Goal: Navigation & Orientation: Find specific page/section

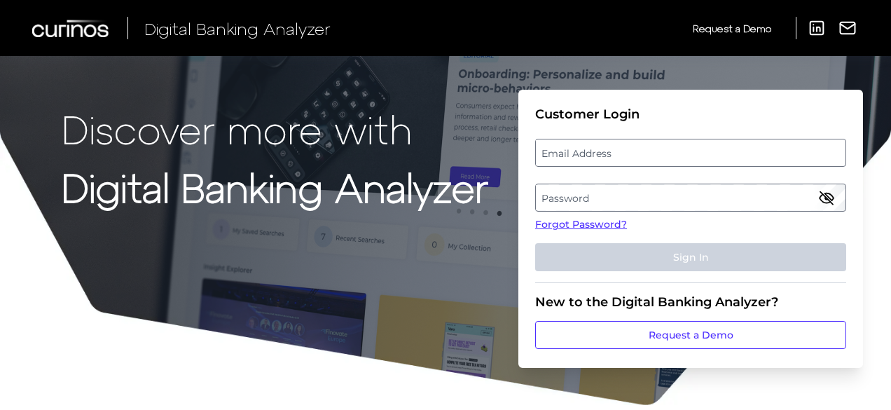
click at [672, 155] on label "Email Address" at bounding box center [690, 152] width 309 height 25
click at [672, 155] on input "email" at bounding box center [690, 153] width 311 height 28
type input "[PERSON_NAME][EMAIL_ADDRESS][PERSON_NAME][DOMAIN_NAME]"
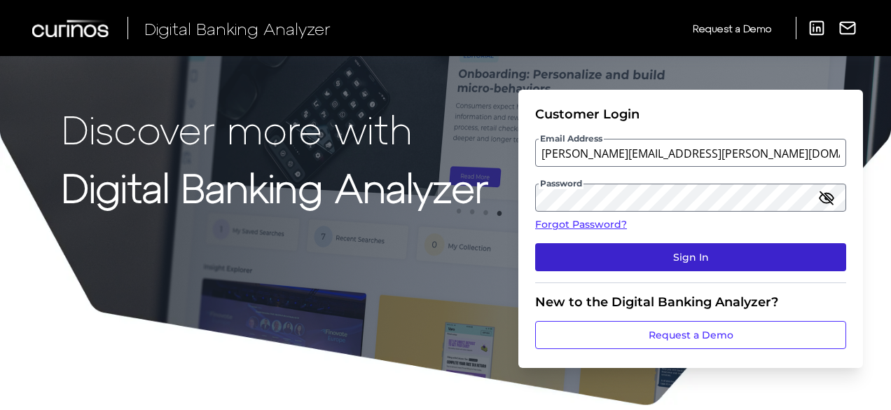
click at [611, 251] on button "Sign In" at bounding box center [690, 257] width 311 height 28
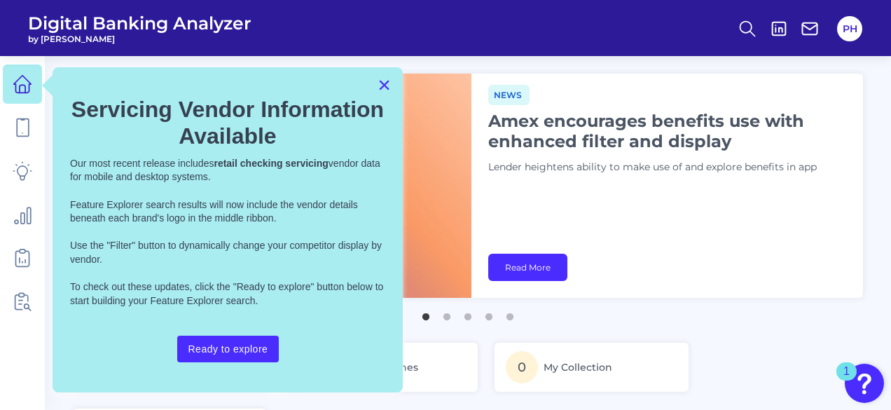
click at [388, 80] on button "×" at bounding box center [384, 85] width 13 height 22
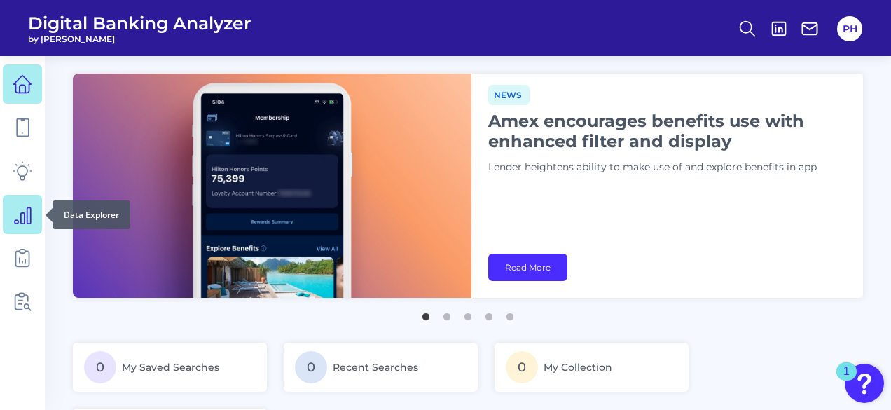
click at [23, 211] on icon at bounding box center [23, 215] width 20 height 20
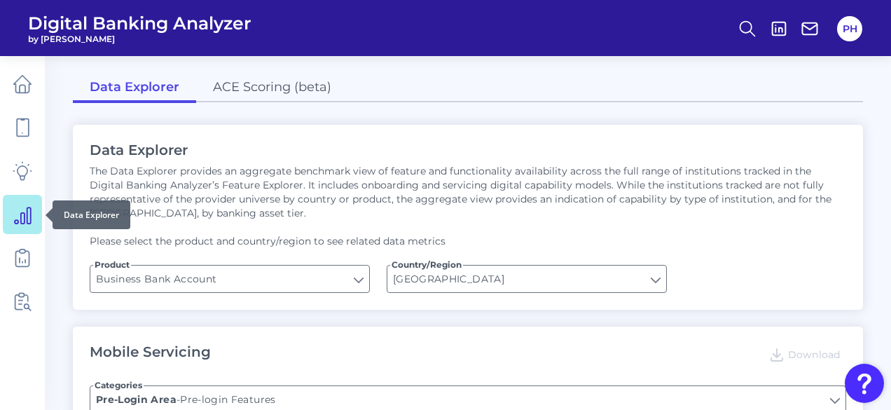
type input "Upon opening the app are users immediately prompted to use Touch/Face ID to log…"
type input "Does it offer third-party single sign on?"
type input "Can you apply for the PRODUCT as a new to brand customer on ANY digital channel?"
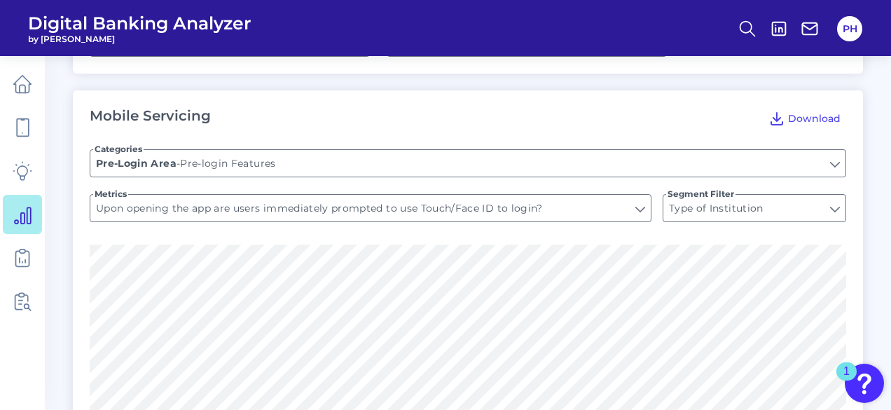
scroll to position [206, 0]
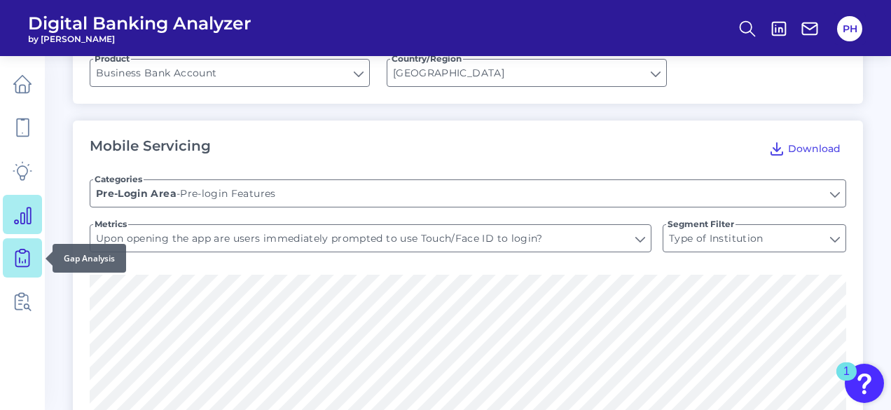
click at [22, 260] on icon at bounding box center [23, 258] width 20 height 20
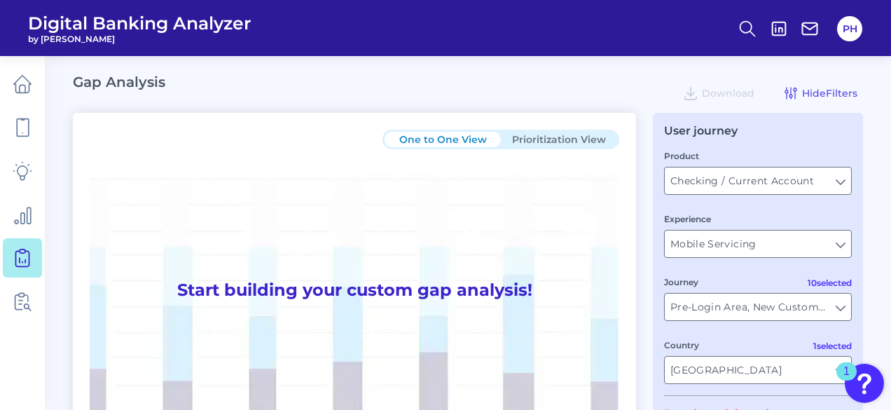
type input "All Journeys"
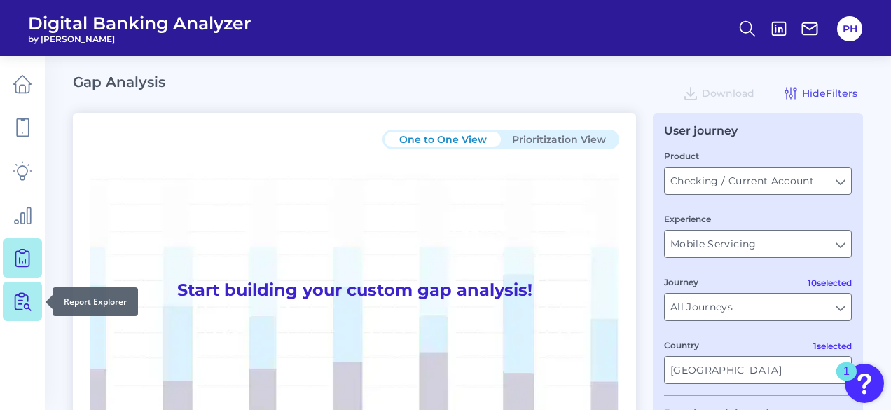
click at [18, 305] on icon at bounding box center [23, 301] width 20 height 20
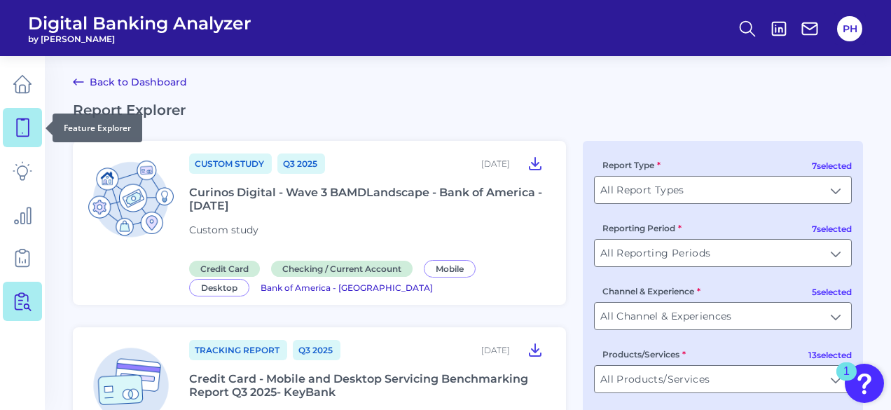
click at [18, 127] on icon at bounding box center [23, 128] width 20 height 20
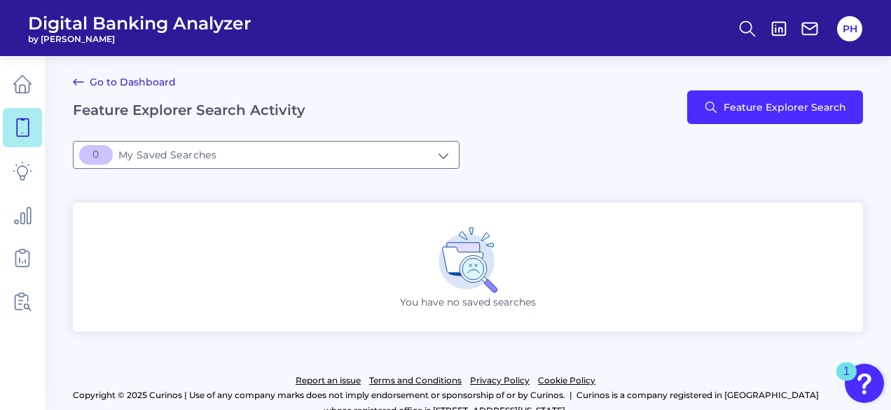
click at [148, 83] on link "Go to Dashboard" at bounding box center [124, 82] width 103 height 17
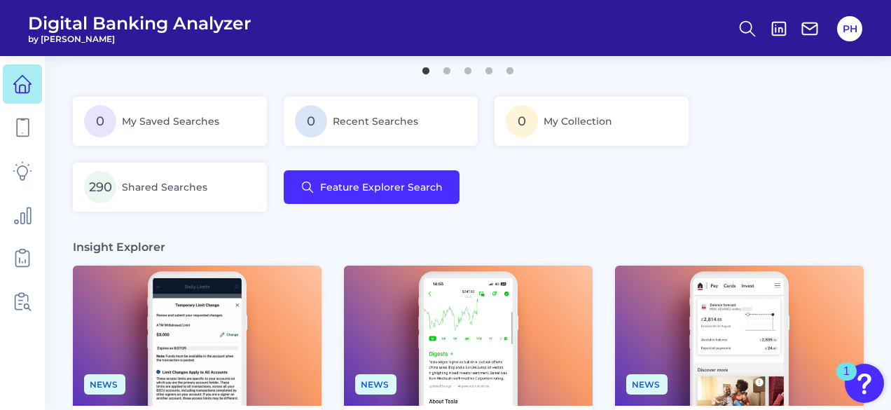
scroll to position [247, 0]
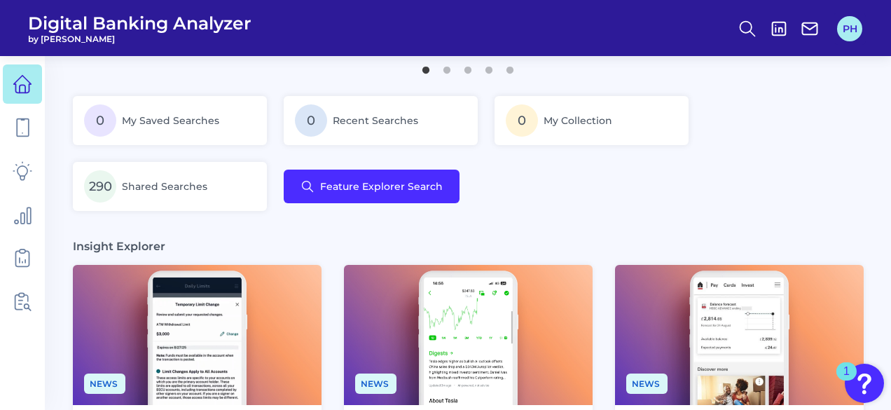
click at [842, 32] on button "PH" at bounding box center [849, 28] width 25 height 25
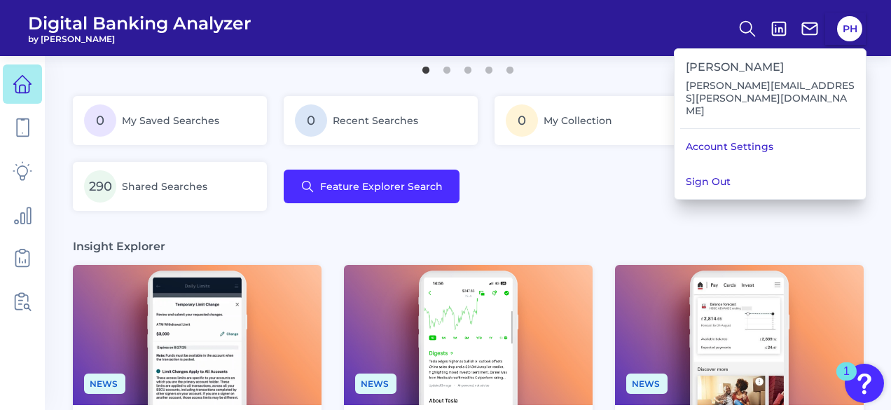
click at [579, 75] on main "News RBS adds ability to alter chatbot speed UK bank provides added customizabl…" at bounding box center [445, 410] width 891 height 1315
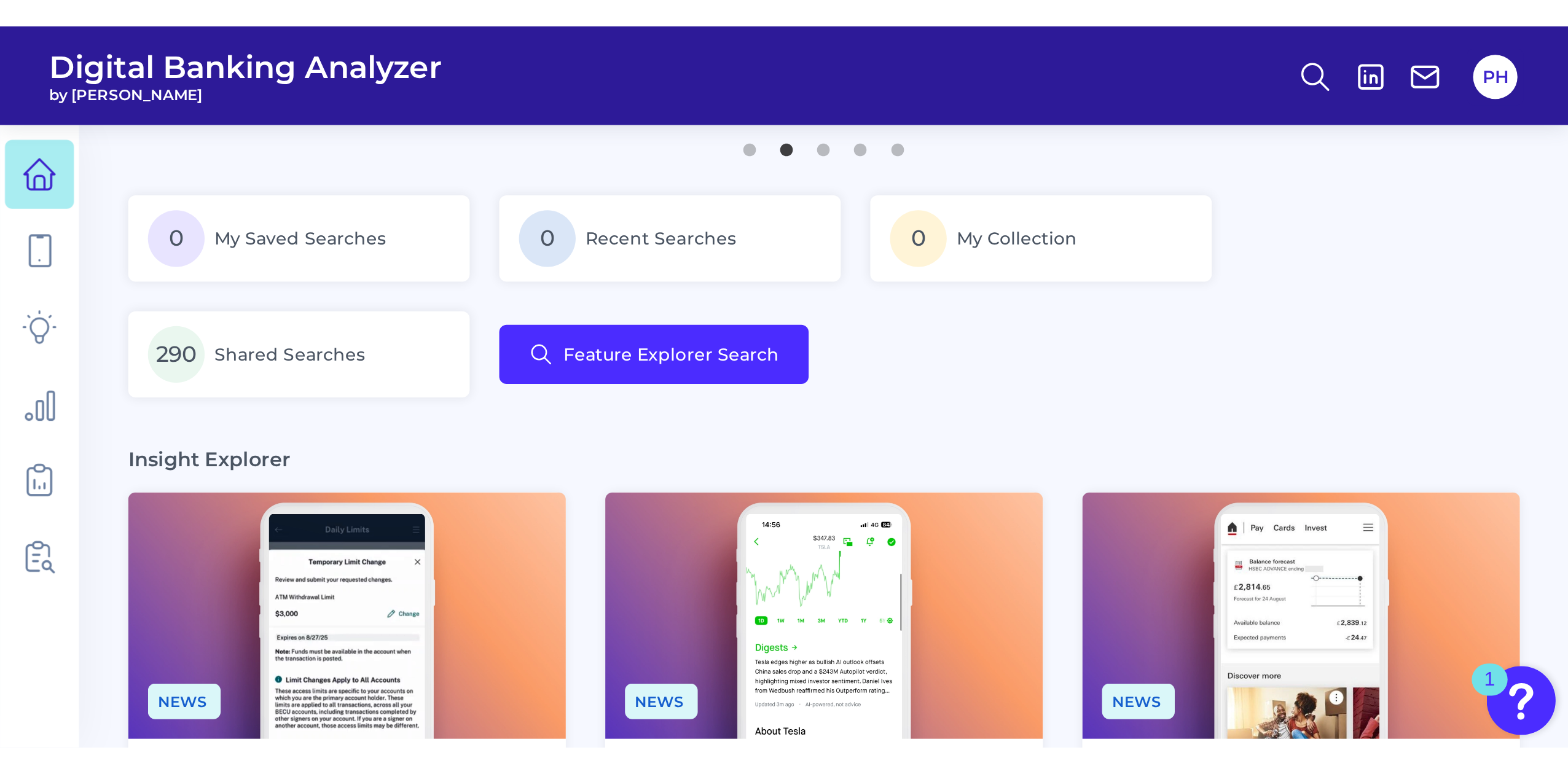
scroll to position [0, 0]
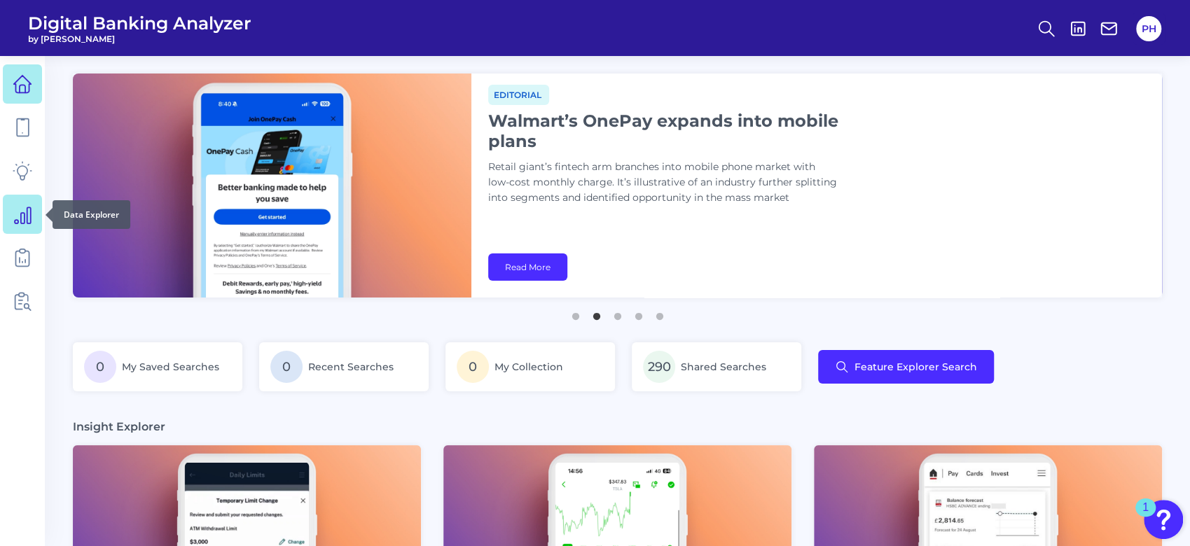
click at [25, 217] on icon at bounding box center [23, 215] width 20 height 20
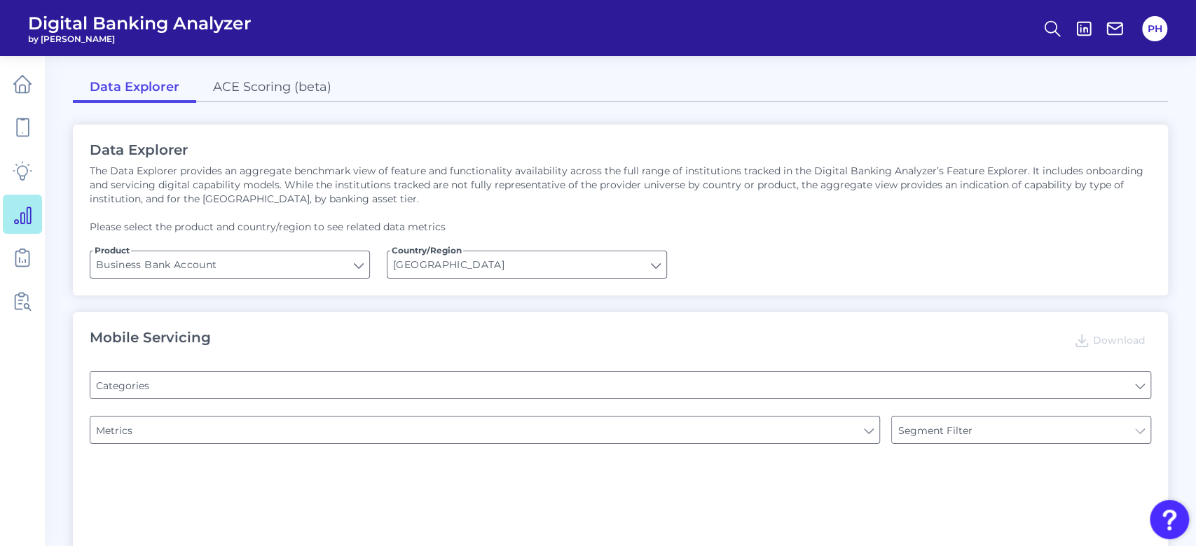
type input "Pre-login Features"
type input "Type of Institution"
type input "Login"
type input "Type of Institution"
type input "Channel"
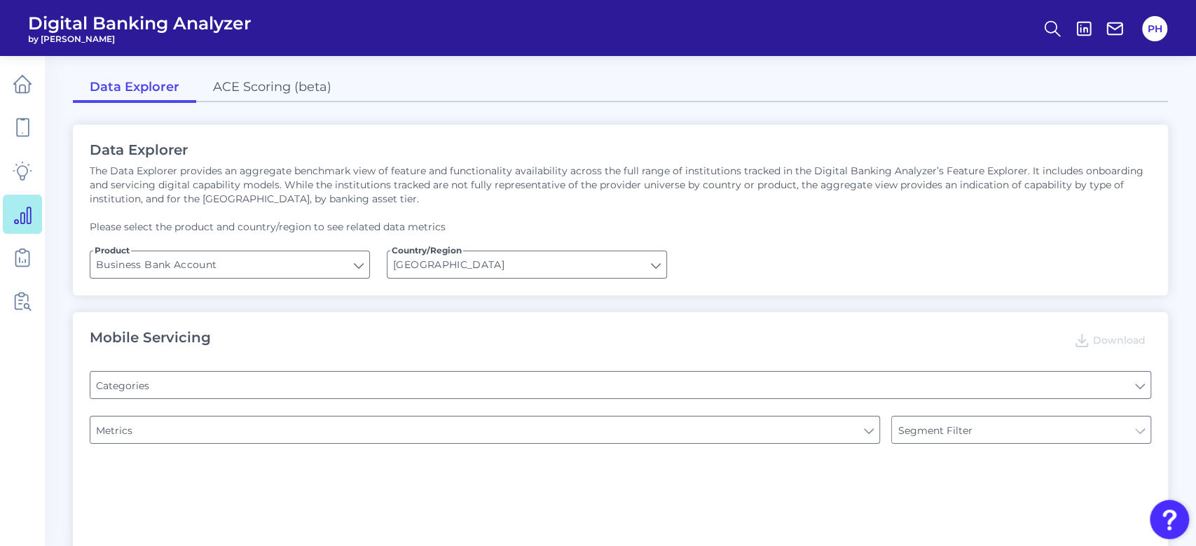
type input "Type of Institution"
type input "Upon opening the app are users immediately prompted to use Touch/Face ID to log…"
type input "Can you apply for the PRODUCT as a new to brand customer on ANY digital channel?"
type input "Does it offer third-party single sign on?"
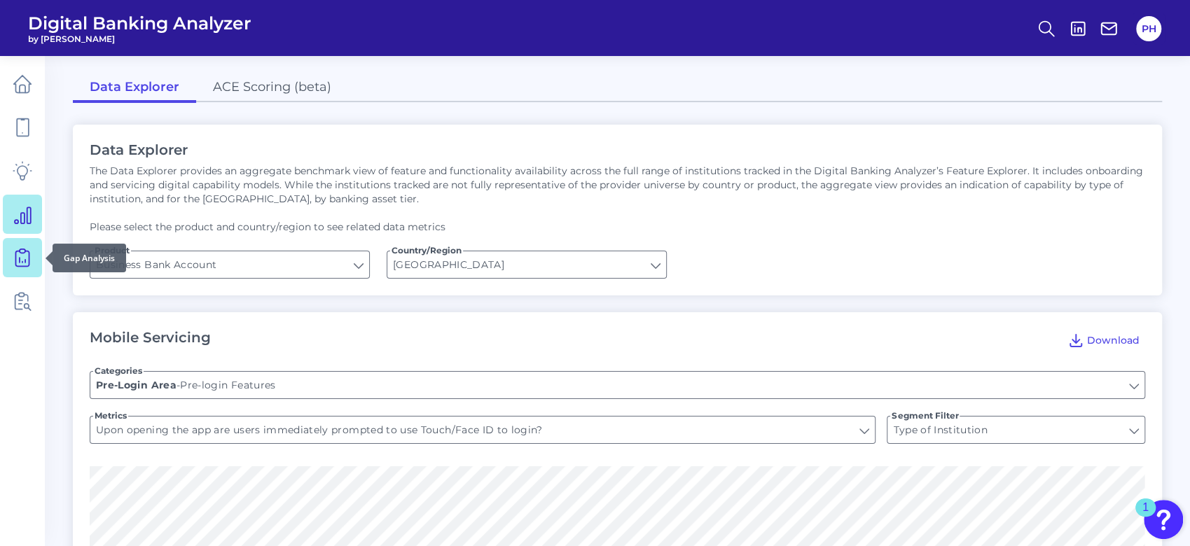
click at [14, 261] on icon at bounding box center [23, 258] width 20 height 20
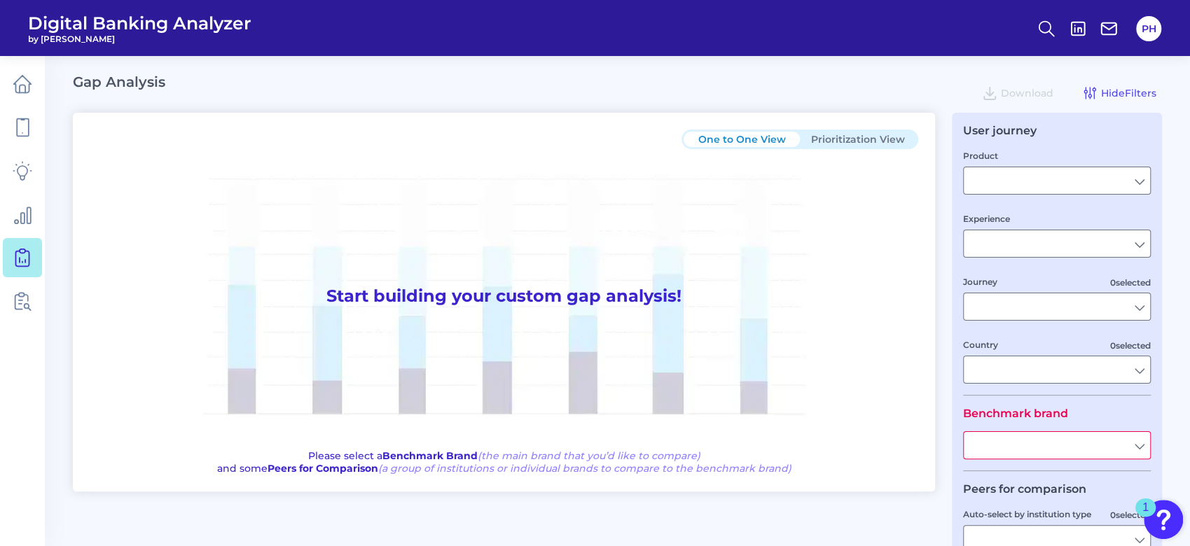
type input "Checking / Current Account"
type input "Mobile Servicing"
type input "Pre-Login Area, New Customer Onboarding, Login & Authentication, Accounts and t…"
type input "[GEOGRAPHIC_DATA]"
type input "All Select individual brands"
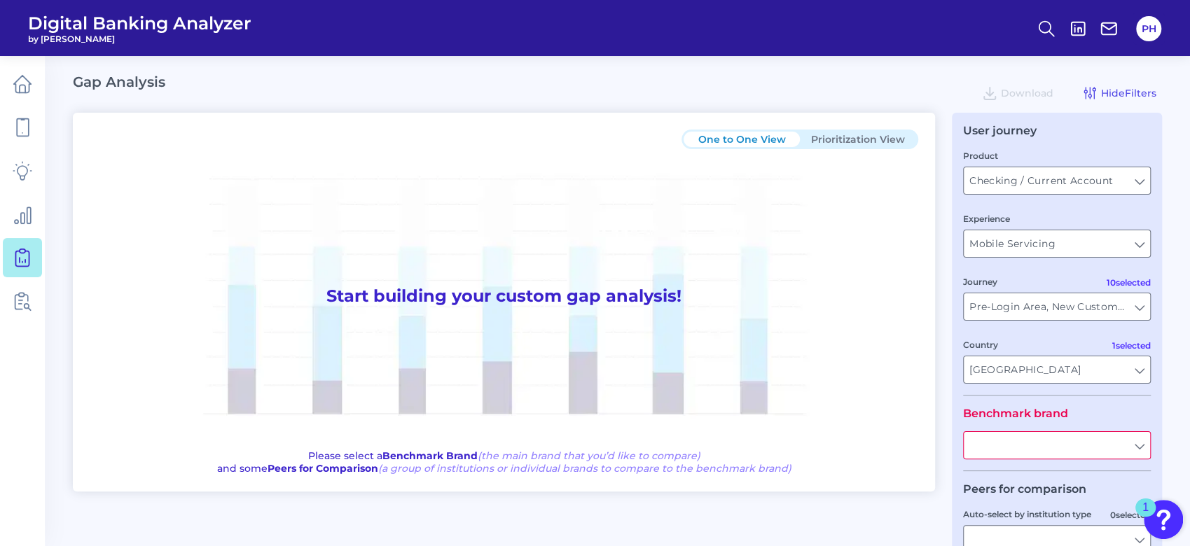
type input "All Journeys"
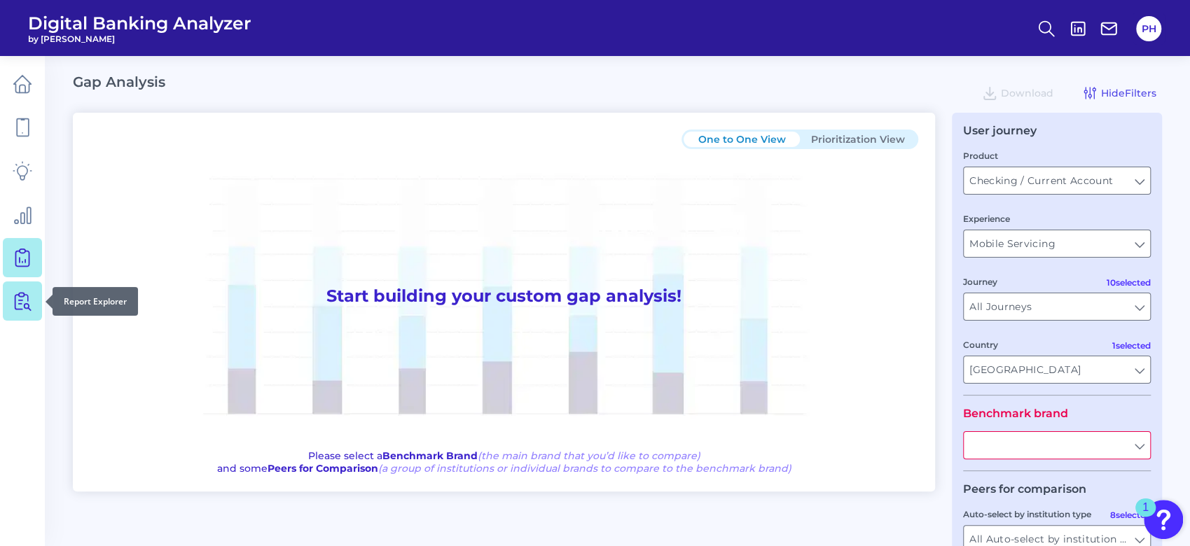
click at [24, 293] on icon at bounding box center [25, 302] width 12 height 18
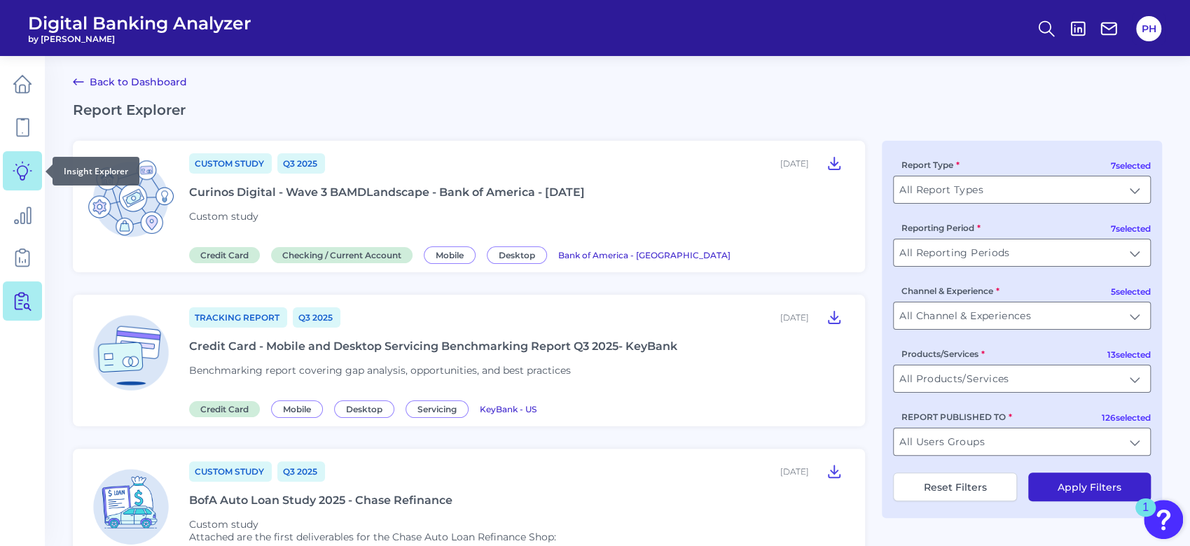
click at [36, 161] on link at bounding box center [22, 170] width 39 height 39
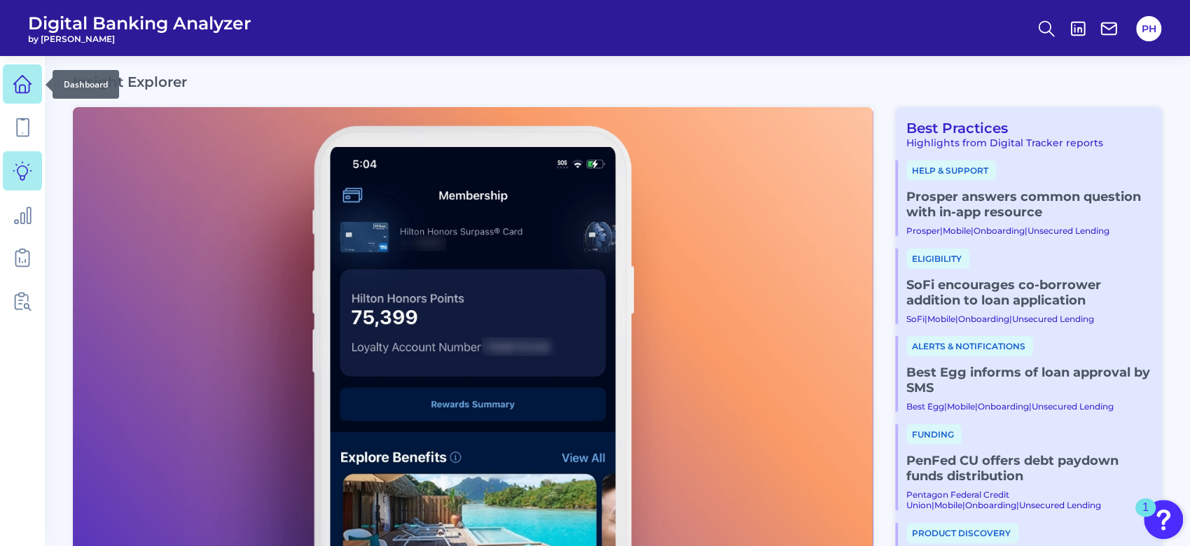
click at [22, 83] on icon at bounding box center [23, 84] width 20 height 20
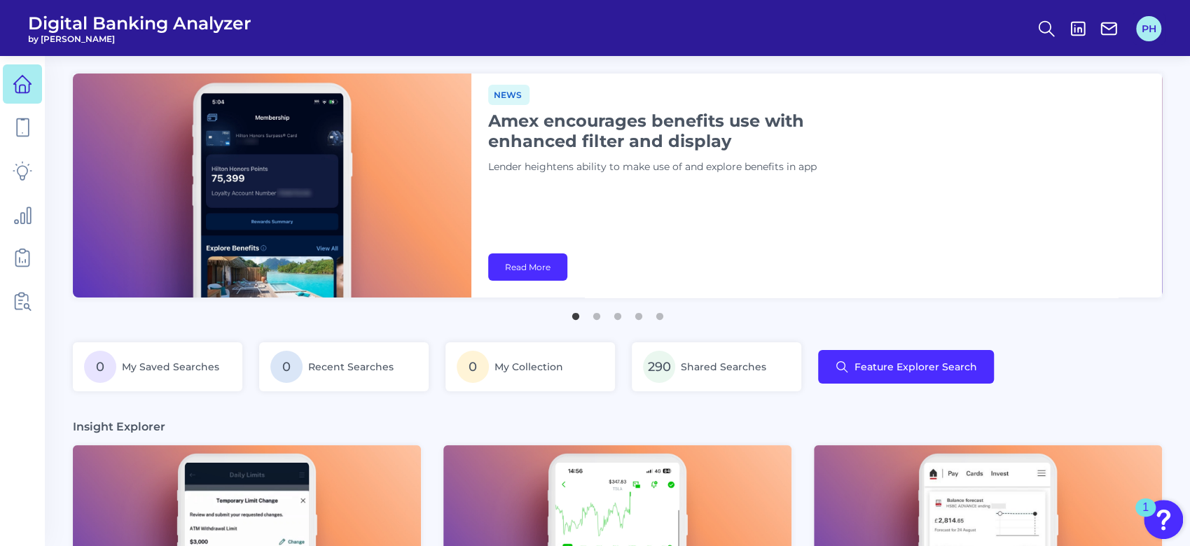
click at [890, 41] on button "PH" at bounding box center [1148, 28] width 25 height 25
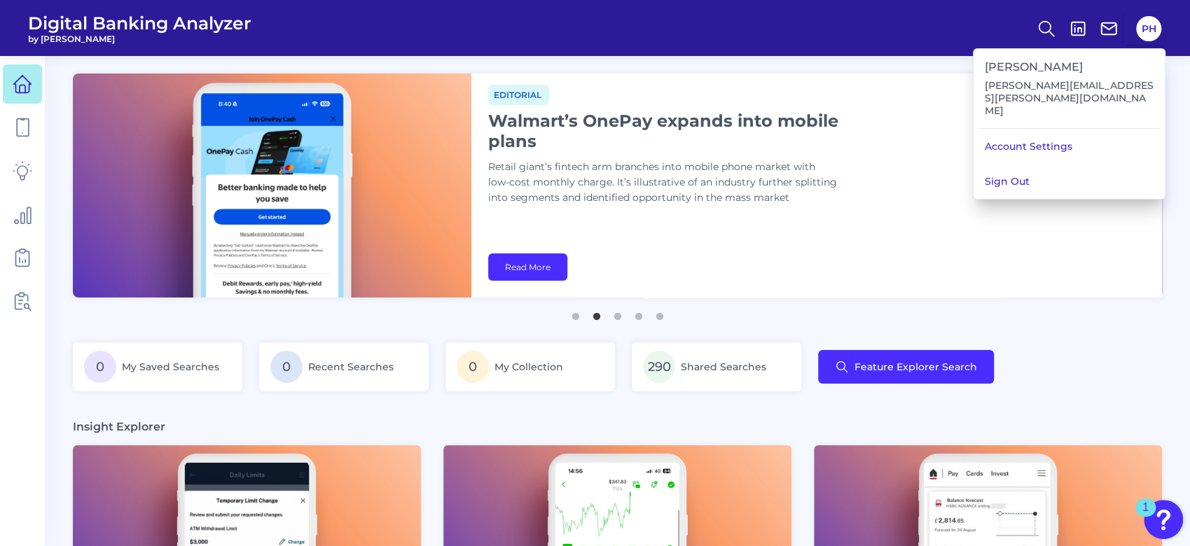
click at [890, 28] on header "Digital Banking Analyzer by Curinos PH" at bounding box center [595, 28] width 1190 height 56
